Goal: Navigation & Orientation: Go to known website

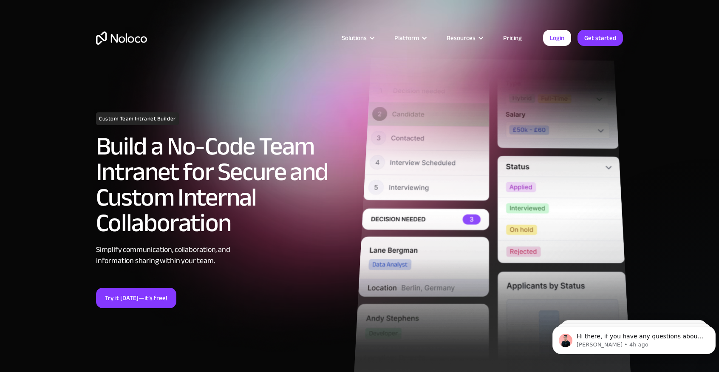
click at [132, 34] on img "home" at bounding box center [121, 37] width 51 height 13
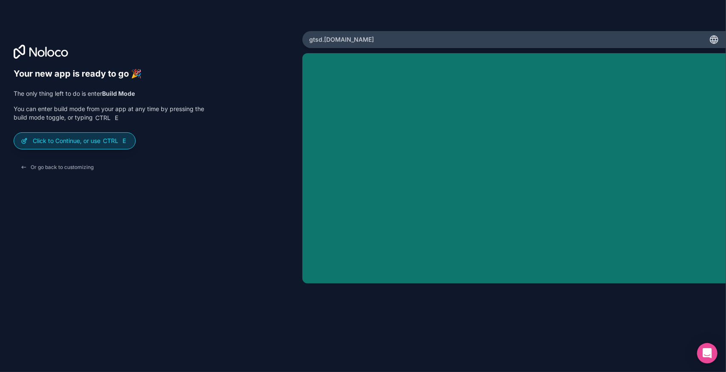
click at [101, 149] on div "Click to Continue, or use Ctrl E" at bounding box center [74, 141] width 121 height 16
